Goal: Navigation & Orientation: Find specific page/section

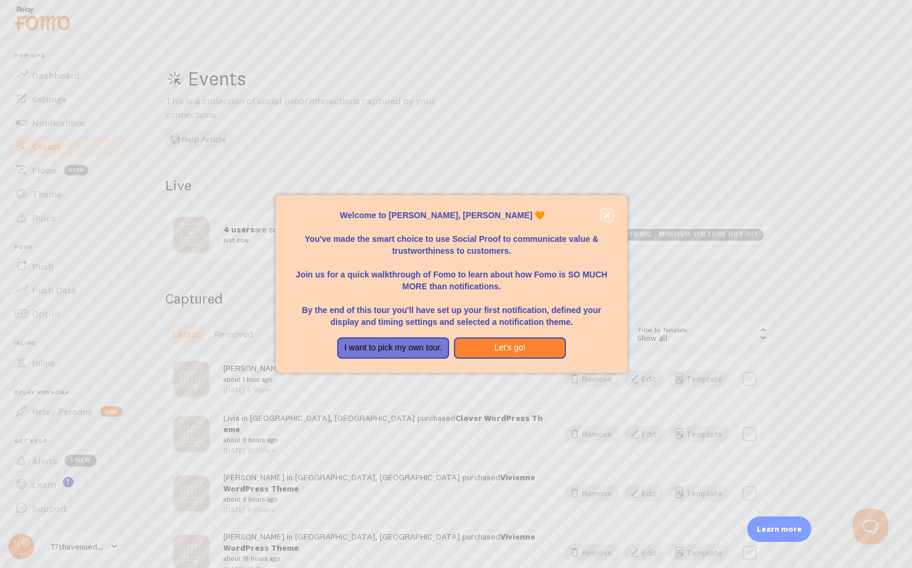
click at [605, 218] on icon "close," at bounding box center [607, 215] width 7 height 7
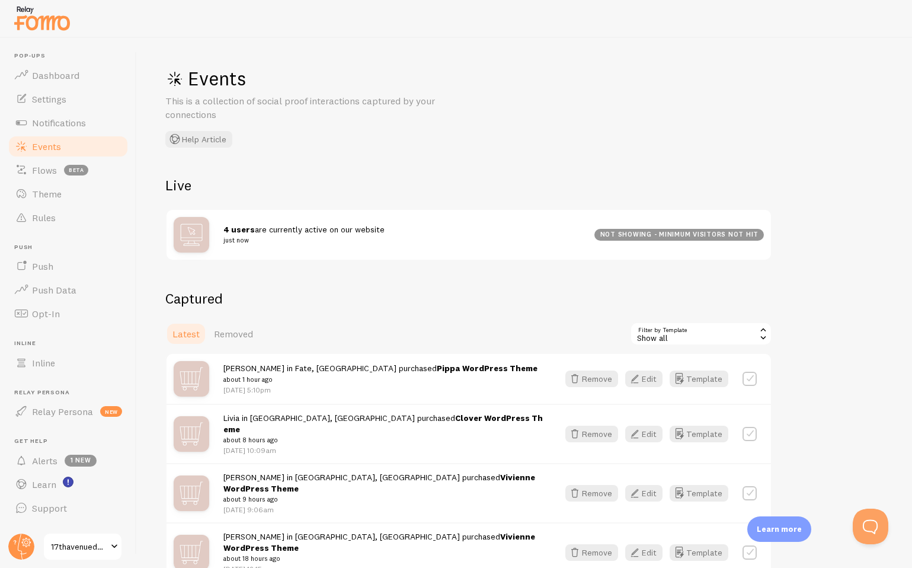
click at [817, 255] on div "Events This is a collection of social proof interactions captured by your conne…" at bounding box center [524, 303] width 775 height 530
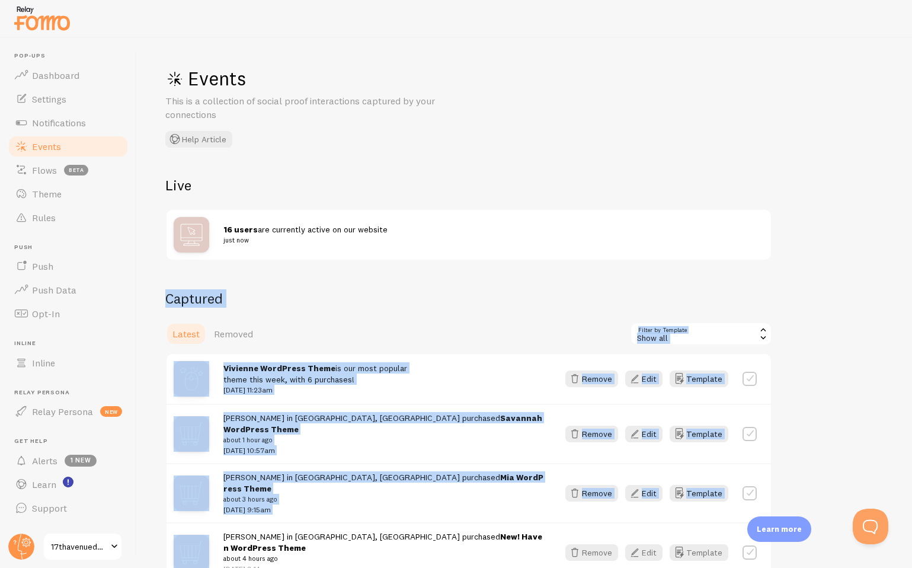
drag, startPoint x: 802, startPoint y: 348, endPoint x: 815, endPoint y: 268, distance: 80.4
click at [815, 268] on div "Events This is a collection of social proof interactions captured by your conne…" at bounding box center [524, 303] width 775 height 530
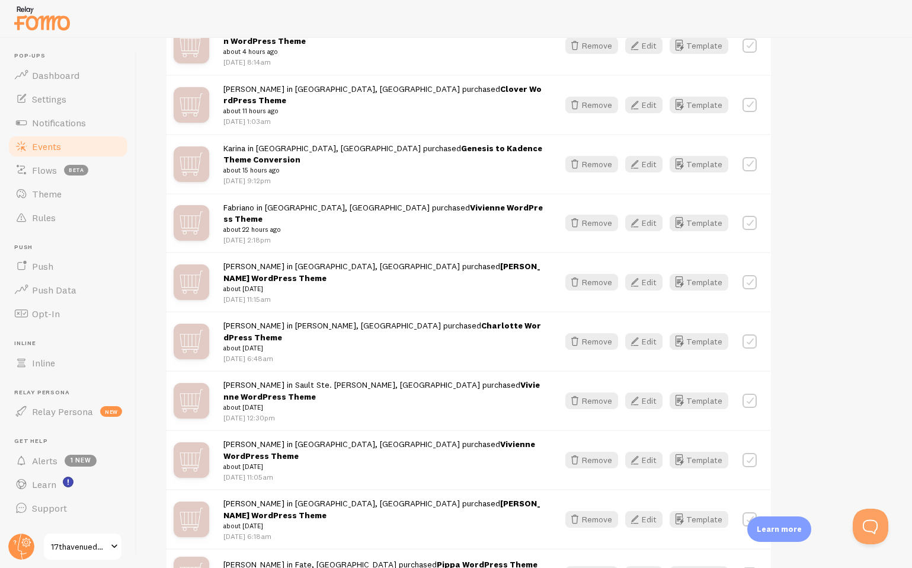
scroll to position [506, 0]
